Goal: Information Seeking & Learning: Learn about a topic

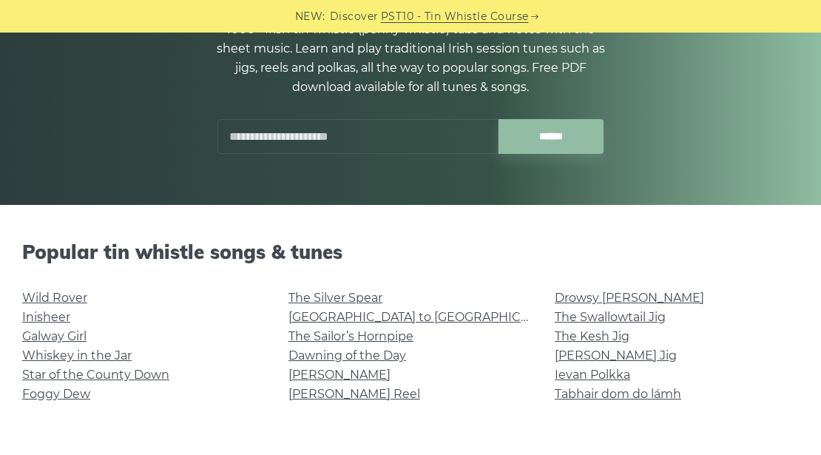
scroll to position [394, 0]
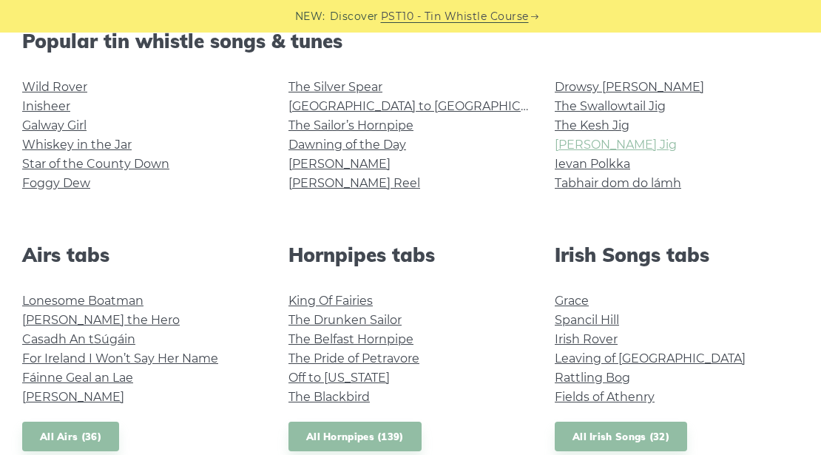
click at [614, 141] on link "[PERSON_NAME] Jig" at bounding box center [616, 145] width 122 height 14
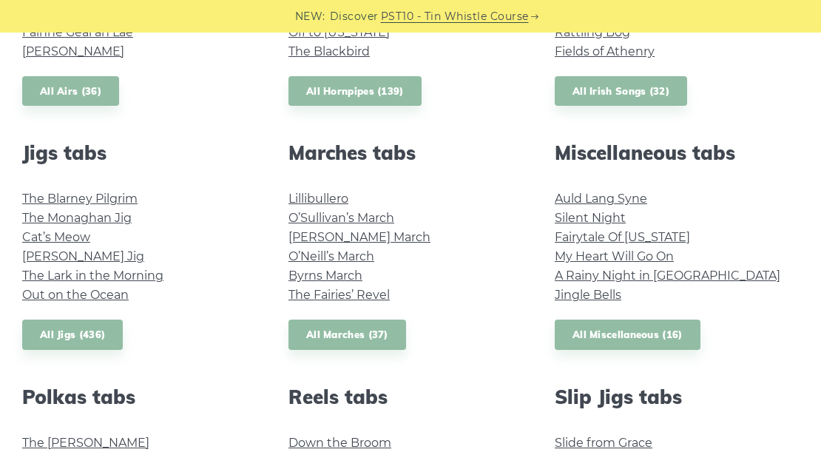
scroll to position [592, 0]
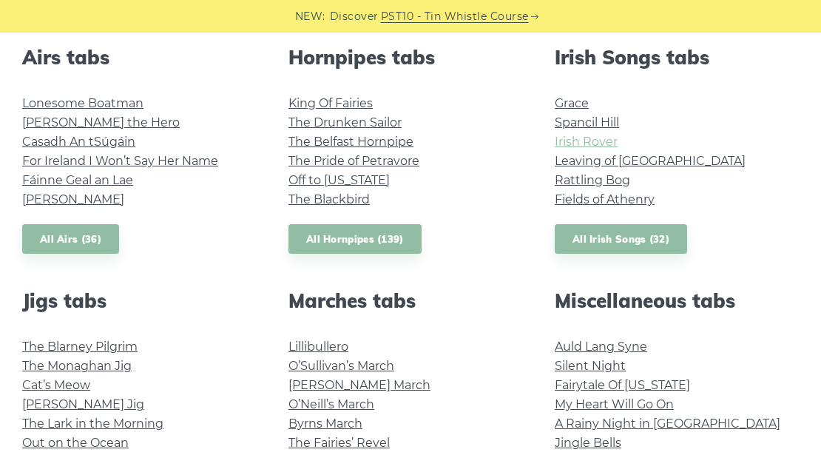
click at [588, 140] on link "Irish Rover" at bounding box center [586, 142] width 63 height 14
click at [593, 163] on link "Leaving of Liverpool" at bounding box center [650, 161] width 191 height 14
click at [591, 200] on link "Fields of Athenry" at bounding box center [605, 199] width 100 height 14
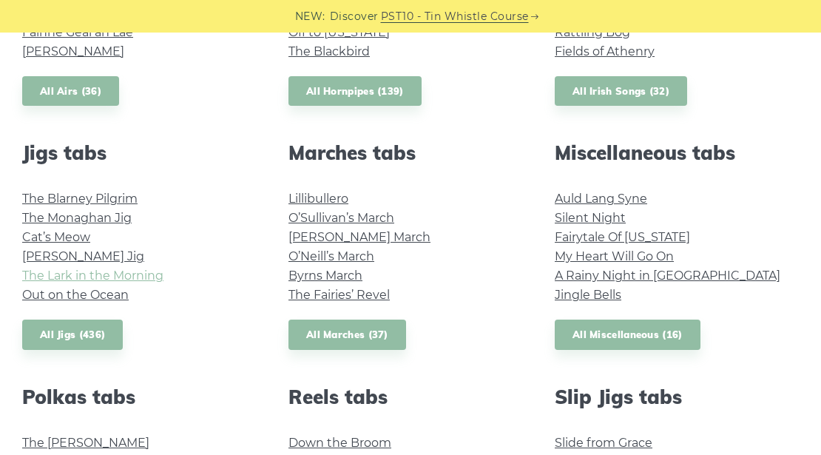
click at [67, 271] on link "The Lark in the Morning" at bounding box center [92, 276] width 141 height 14
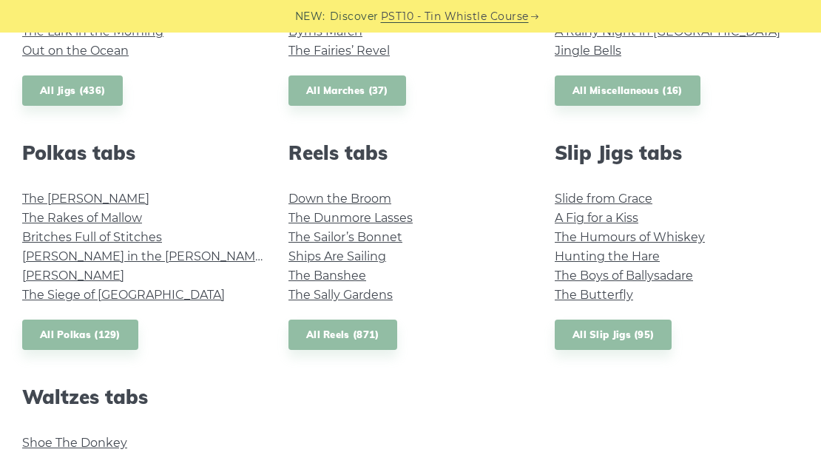
scroll to position [986, 0]
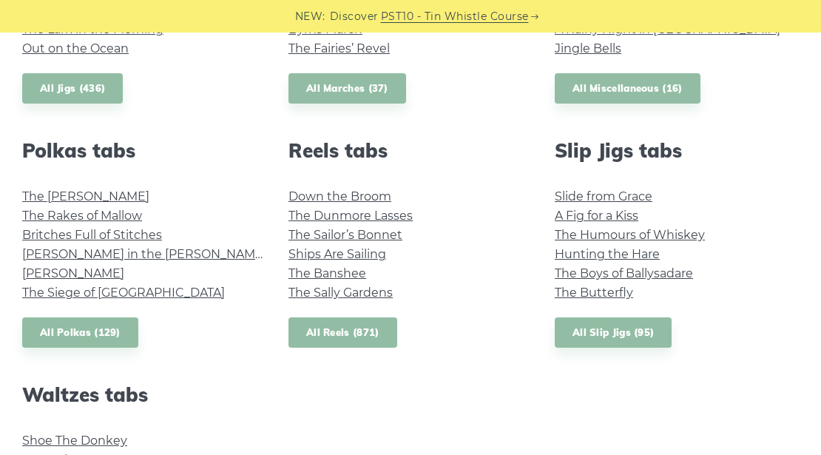
click at [360, 332] on link "All Reels (871)" at bounding box center [343, 332] width 109 height 30
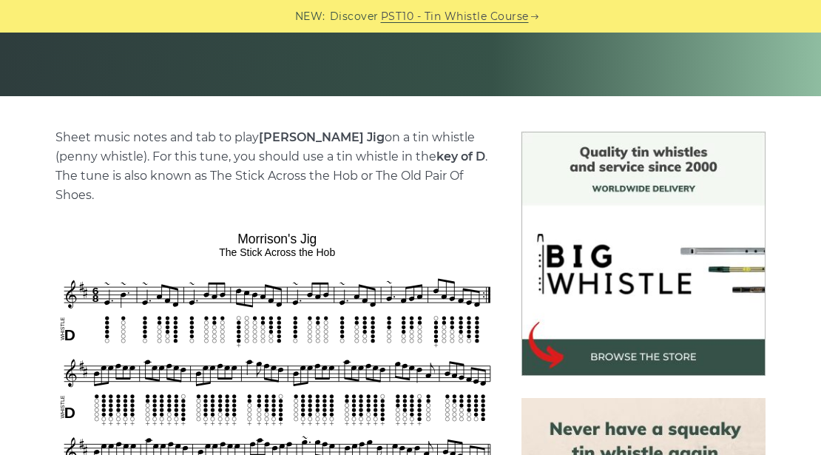
scroll to position [394, 0]
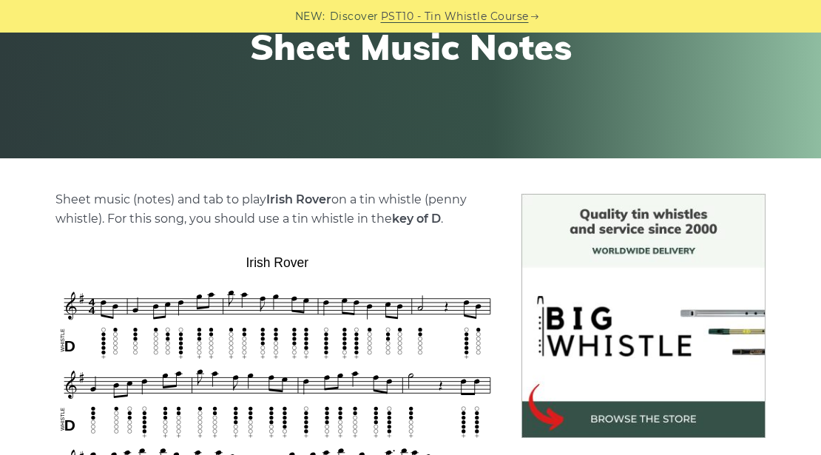
scroll to position [296, 0]
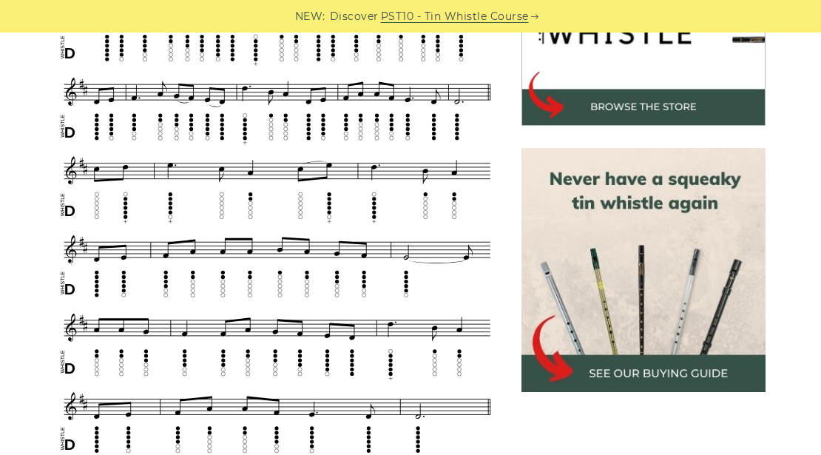
scroll to position [493, 0]
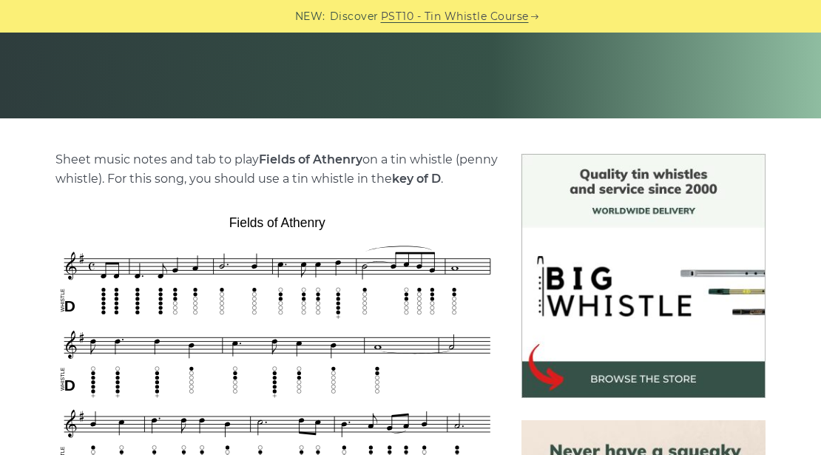
scroll to position [394, 0]
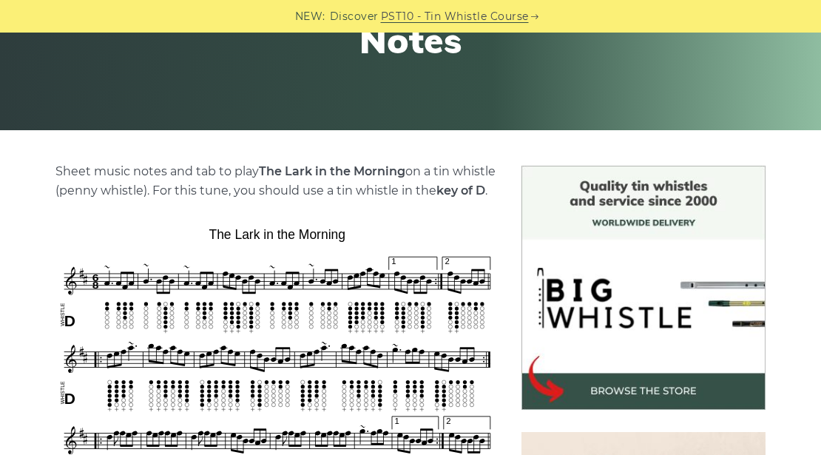
scroll to position [296, 0]
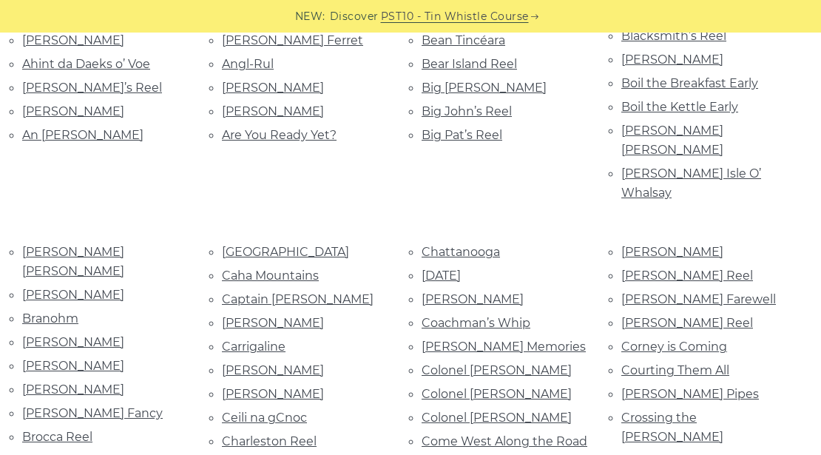
scroll to position [542, 0]
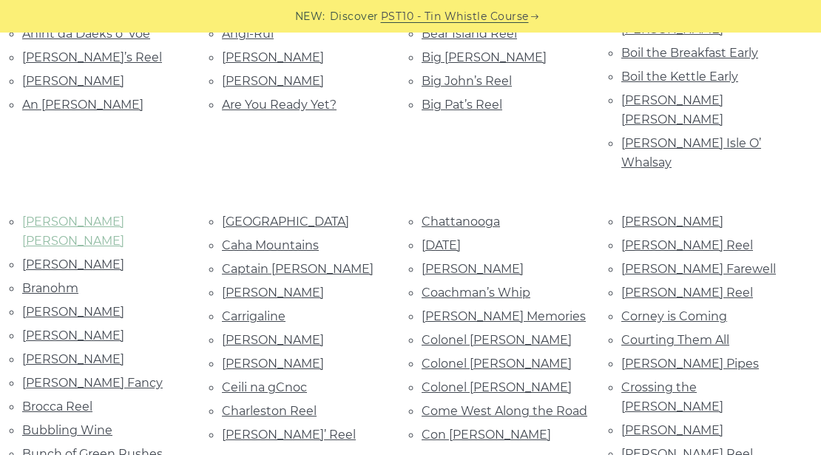
click at [55, 215] on link "Bonnie Kate" at bounding box center [73, 231] width 102 height 33
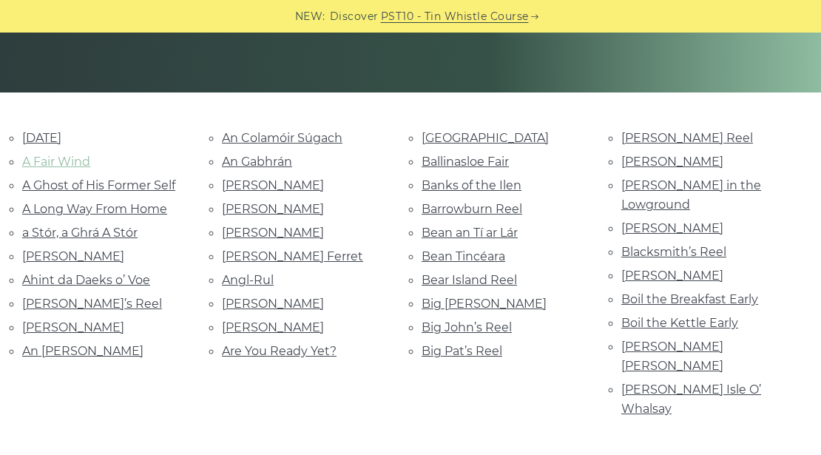
click at [56, 158] on link "A Fair Wind" at bounding box center [56, 162] width 68 height 14
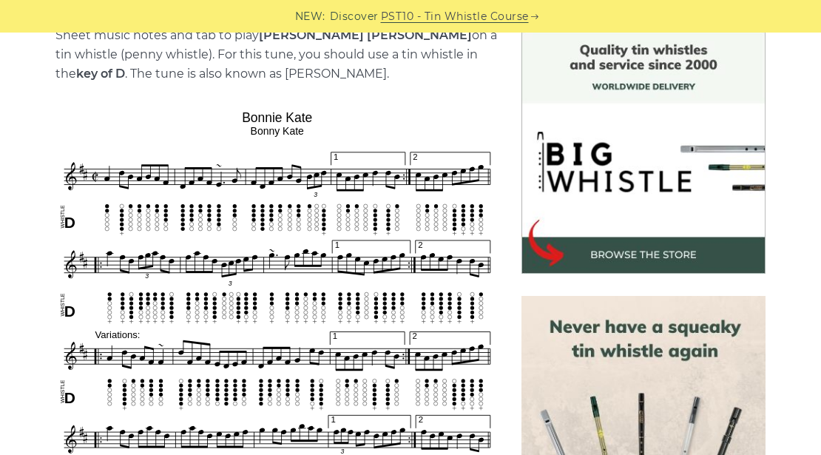
scroll to position [345, 0]
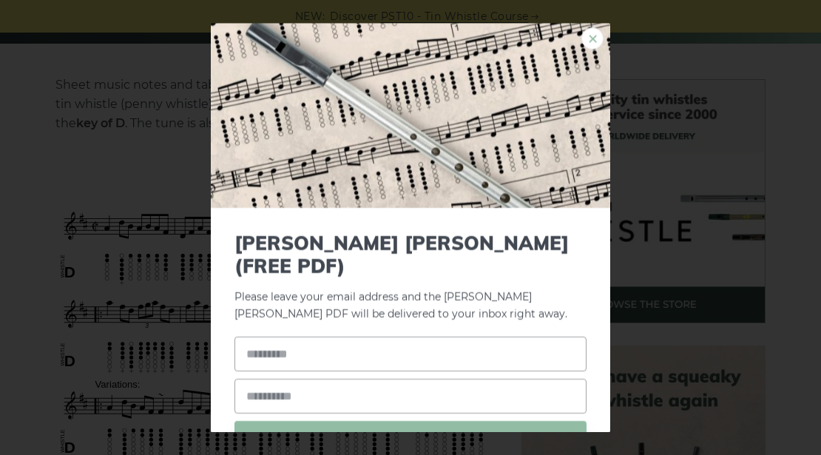
drag, startPoint x: 253, startPoint y: 227, endPoint x: 589, endPoint y: 40, distance: 384.6
click at [589, 40] on link "×" at bounding box center [593, 38] width 22 height 22
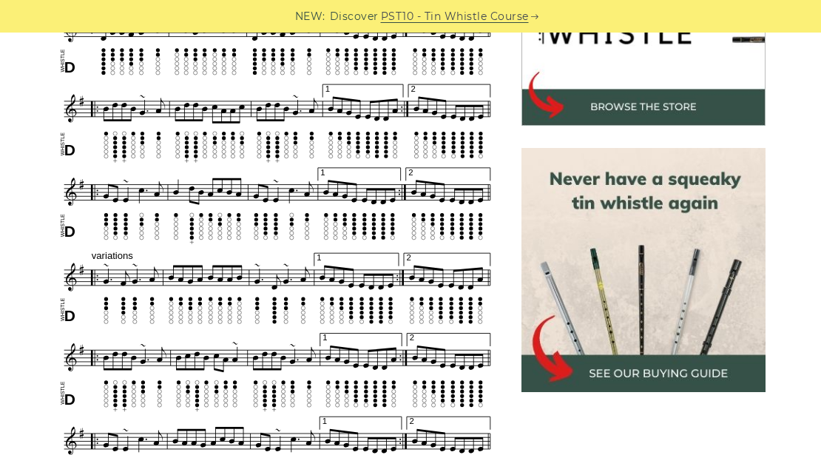
scroll to position [345, 0]
